Goal: Task Accomplishment & Management: Use online tool/utility

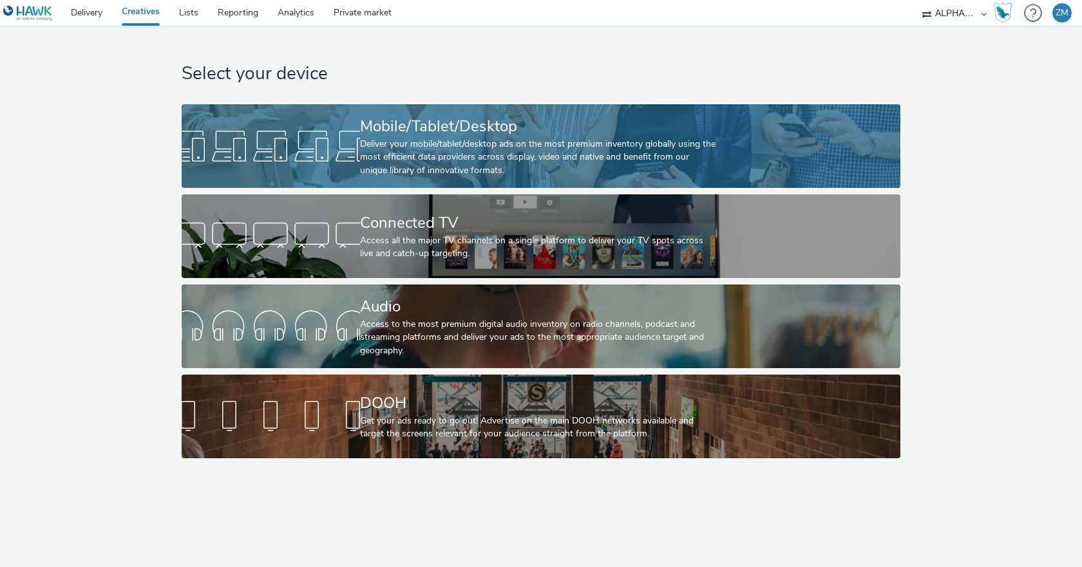
click at [412, 146] on div "Deliver your mobile/tablet/desktop ads on the most premium inventory globally u…" at bounding box center [538, 157] width 357 height 39
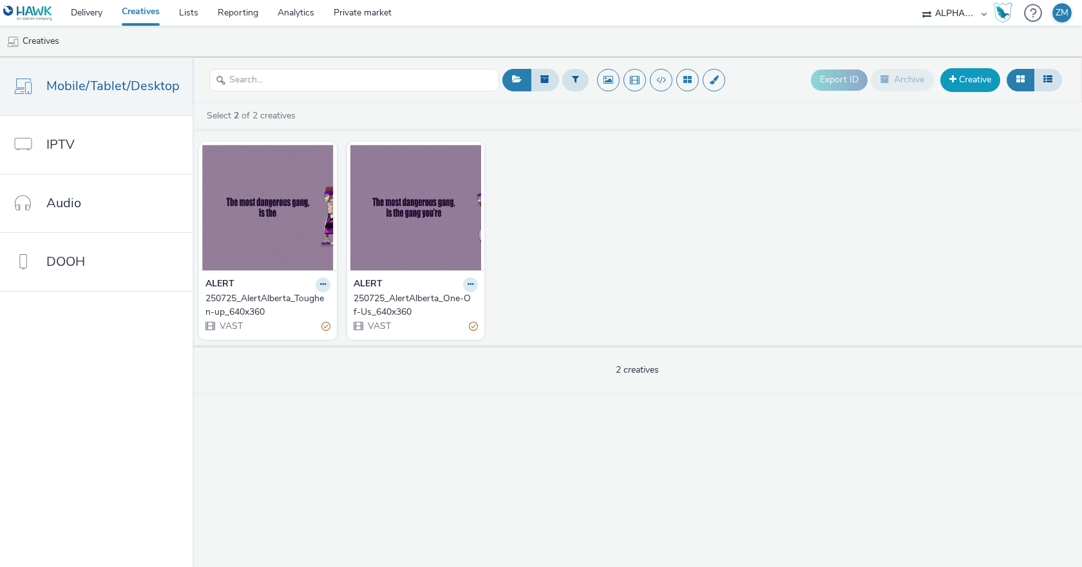
click at [983, 82] on link "Creative" at bounding box center [970, 79] width 60 height 23
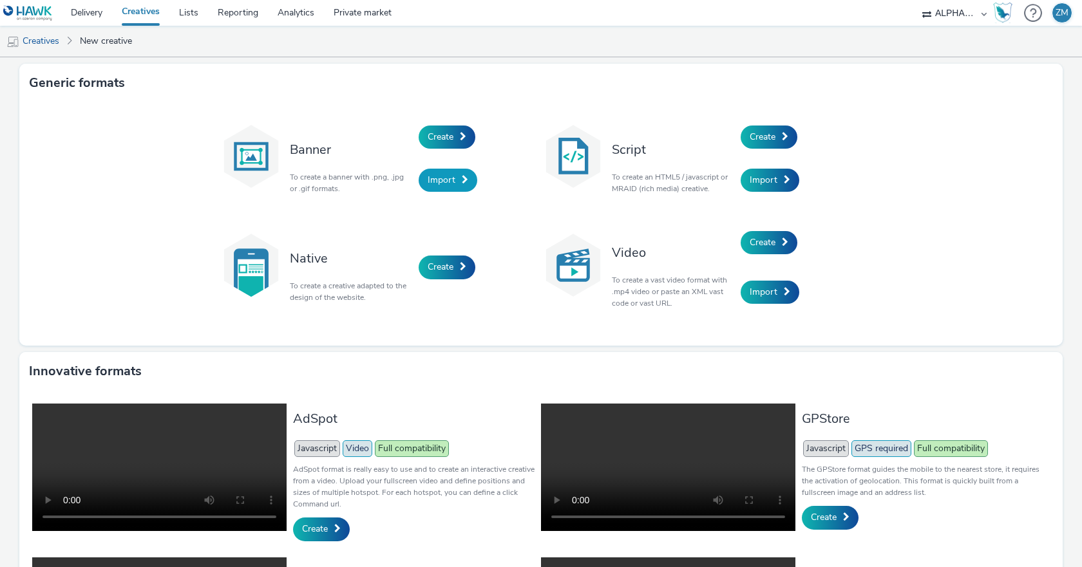
click at [444, 183] on span "Import" at bounding box center [442, 180] width 28 height 12
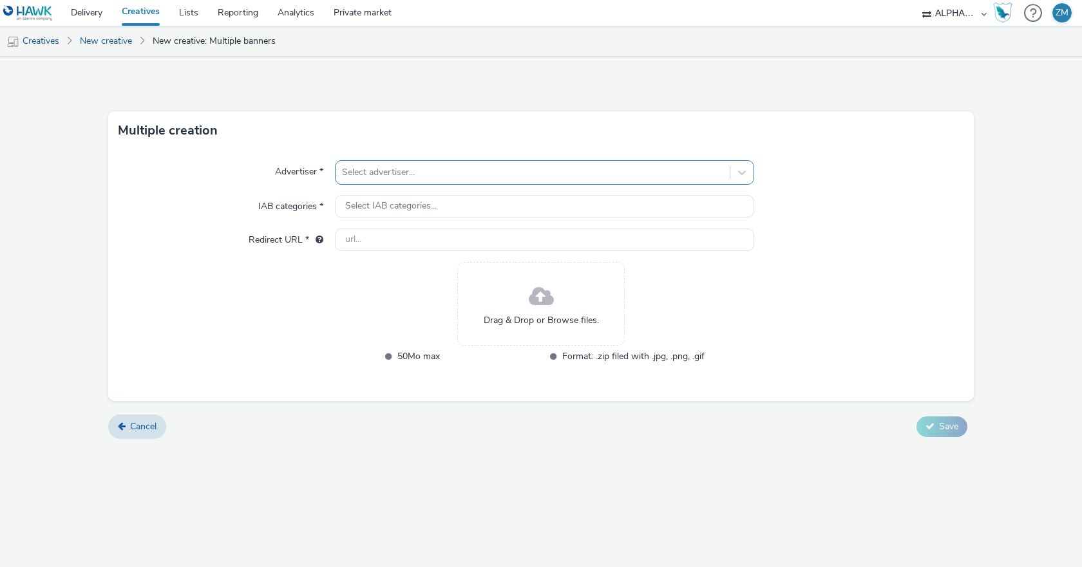
click at [415, 174] on div at bounding box center [532, 172] width 381 height 15
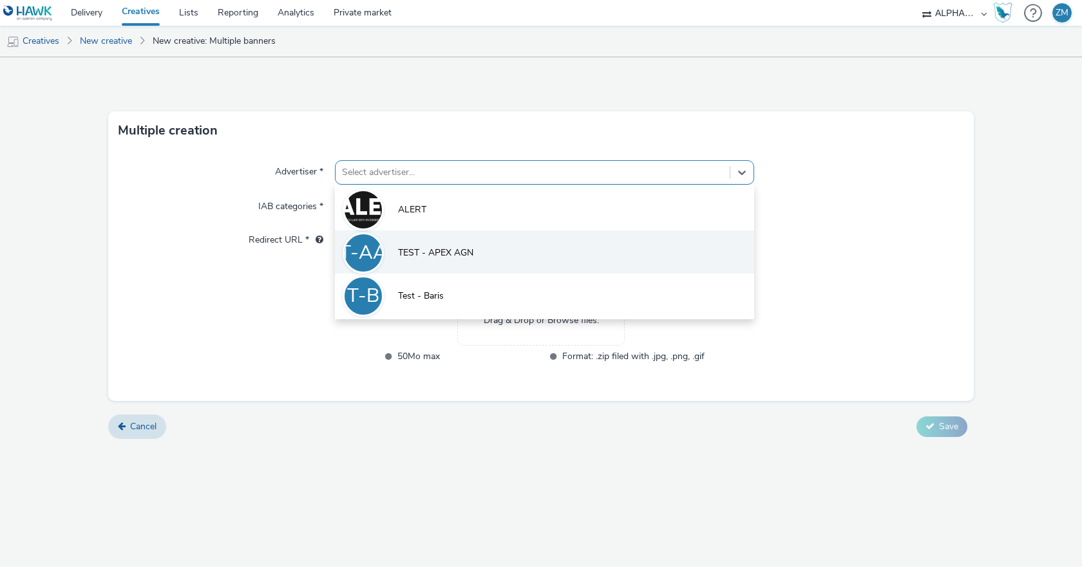
click at [445, 248] on span "TEST - APEX AGN" at bounding box center [435, 253] width 75 height 13
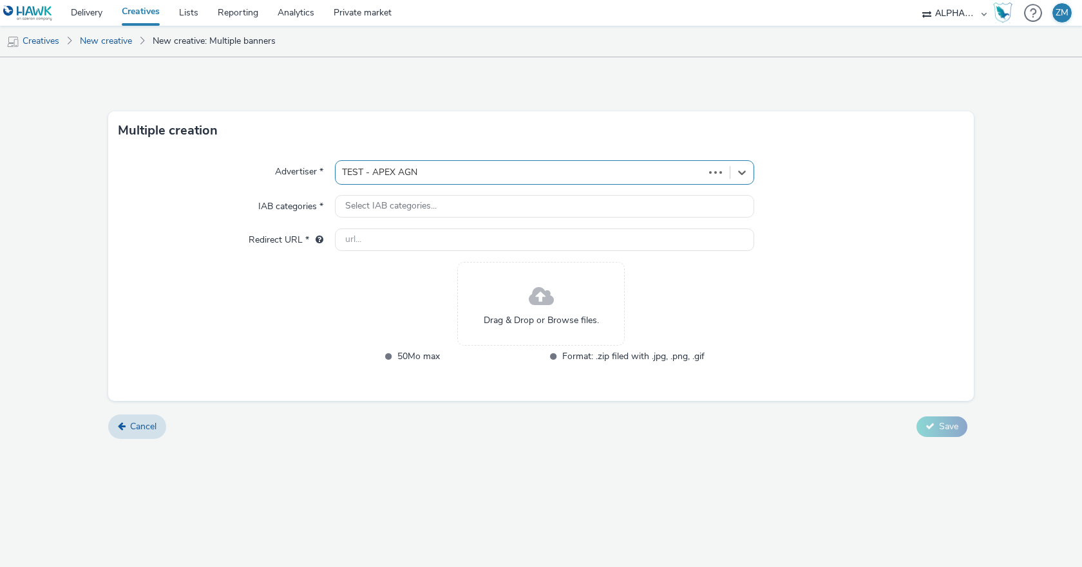
type input "[URL][DOMAIN_NAME]"
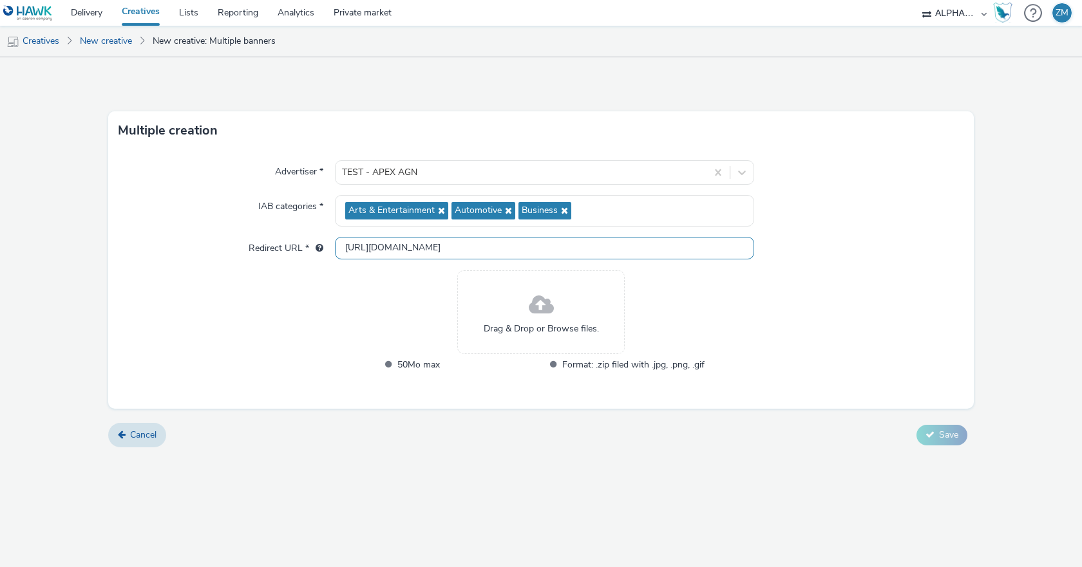
drag, startPoint x: 511, startPoint y: 252, endPoint x: 299, endPoint y: 250, distance: 212.5
click at [299, 250] on div "Redirect URL * [URL][DOMAIN_NAME]" at bounding box center [540, 248] width 845 height 23
click at [328, 321] on div "Advertiser * TEST - APEX AGN IAB categories * Arts & Entertainment Automotive B…" at bounding box center [540, 279] width 865 height 259
click at [551, 329] on span "Drag & Drop or Browse files." at bounding box center [541, 329] width 115 height 13
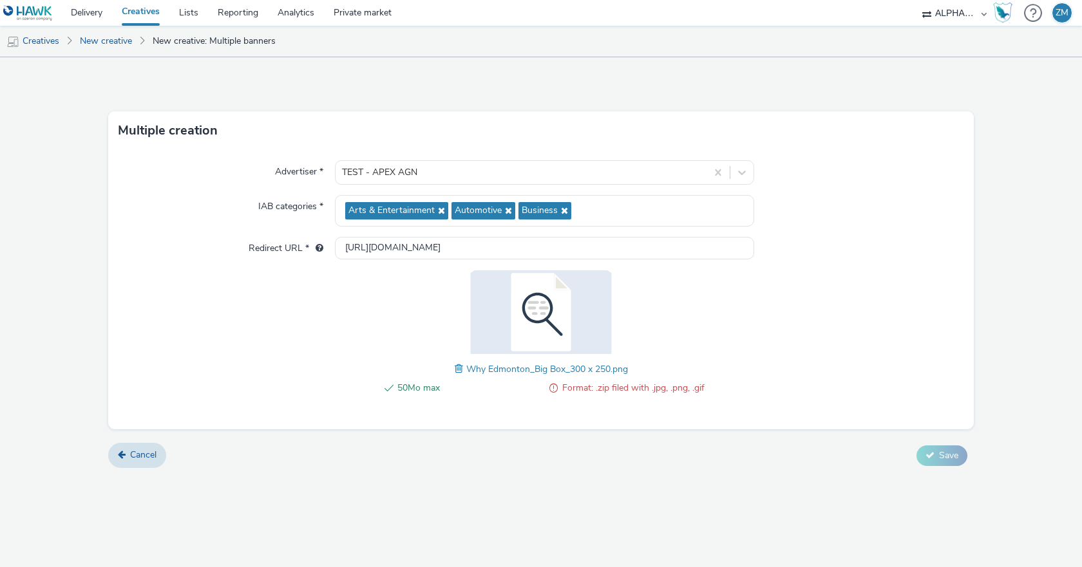
click at [556, 328] on img at bounding box center [540, 312] width 167 height 84
click at [137, 453] on span "Cancel" at bounding box center [143, 455] width 26 height 12
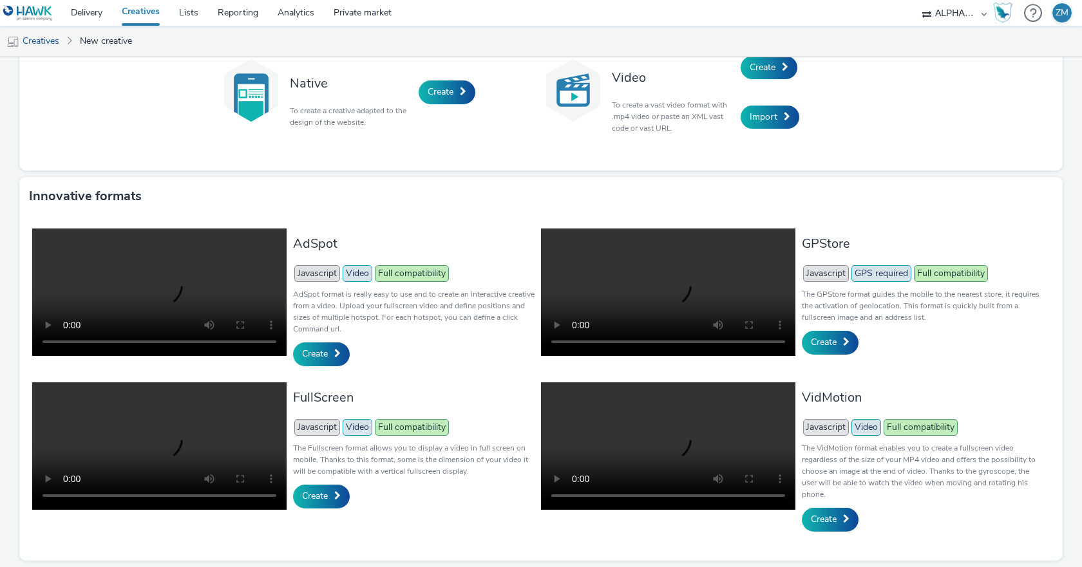
scroll to position [183, 0]
click at [238, 18] on link "Reporting" at bounding box center [238, 13] width 60 height 26
